Goal: Find specific page/section: Find specific page/section

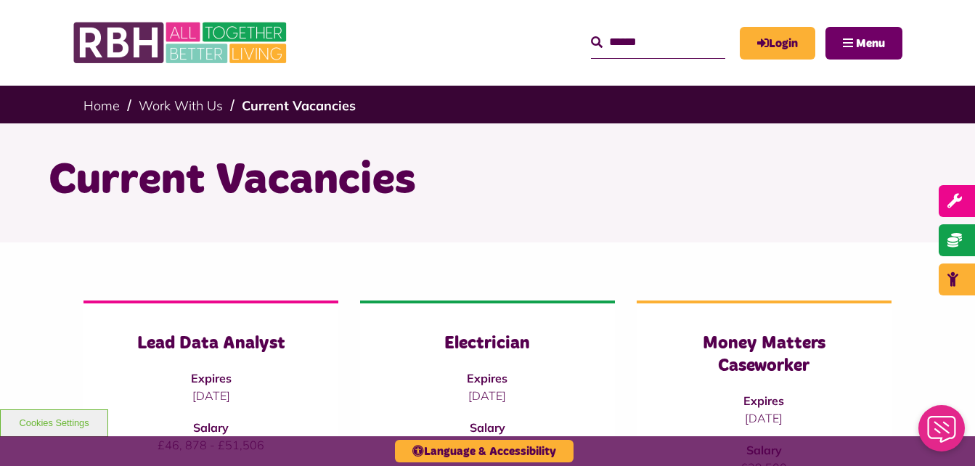
click at [867, 44] on span "Menu" at bounding box center [870, 44] width 29 height 12
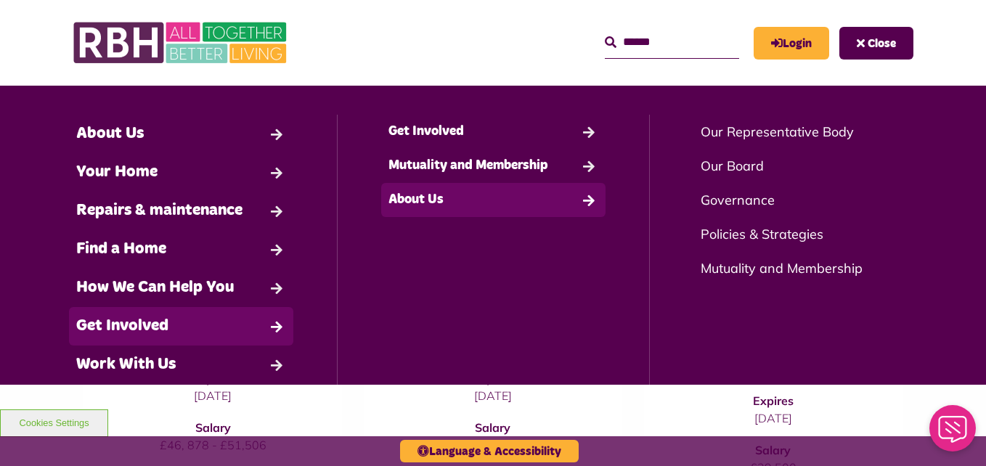
click at [422, 202] on link "About Us" at bounding box center [493, 200] width 224 height 34
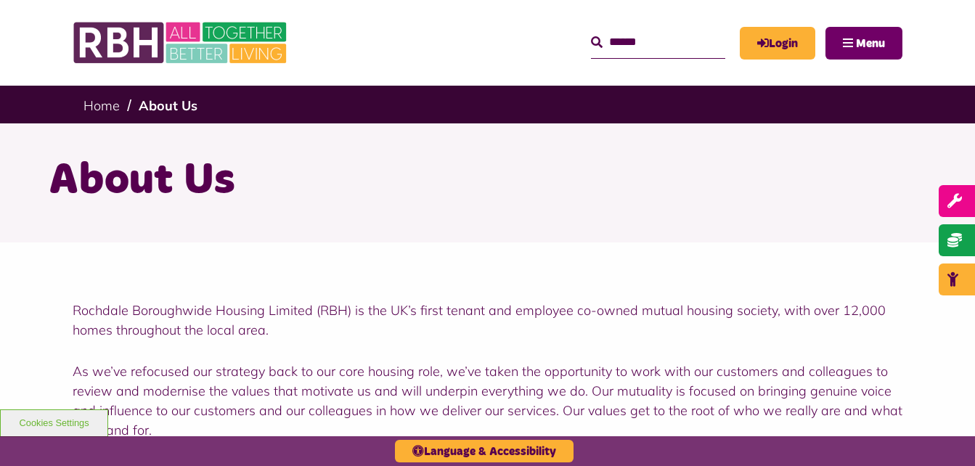
click at [859, 47] on span "Menu" at bounding box center [870, 44] width 29 height 12
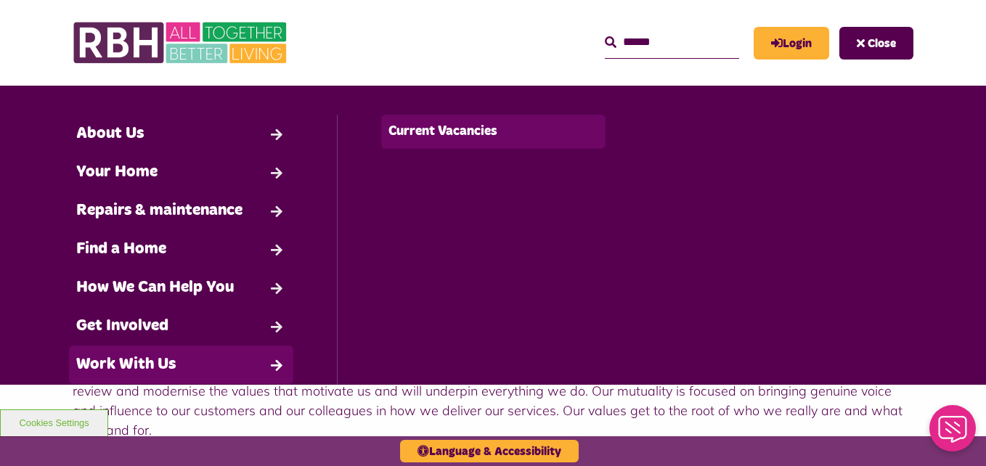
click at [429, 132] on link "Current Vacancies" at bounding box center [493, 132] width 224 height 34
